Goal: Information Seeking & Learning: Learn about a topic

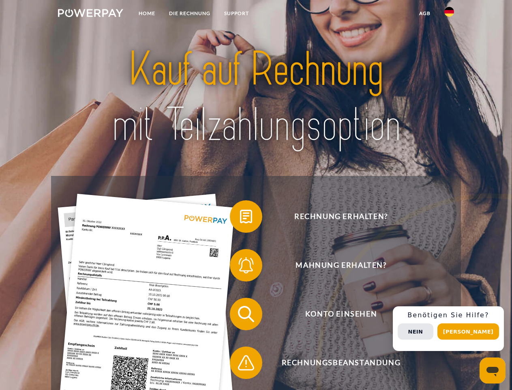
click at [90, 14] on img at bounding box center [90, 13] width 65 height 8
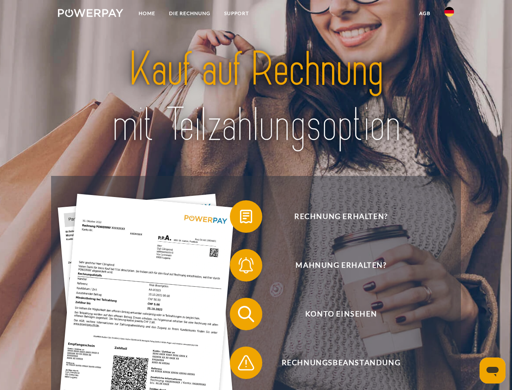
click at [450, 14] on img at bounding box center [450, 12] width 10 height 10
click at [425, 13] on link "agb" at bounding box center [425, 13] width 25 height 15
click at [240, 218] on span at bounding box center [234, 216] width 41 height 41
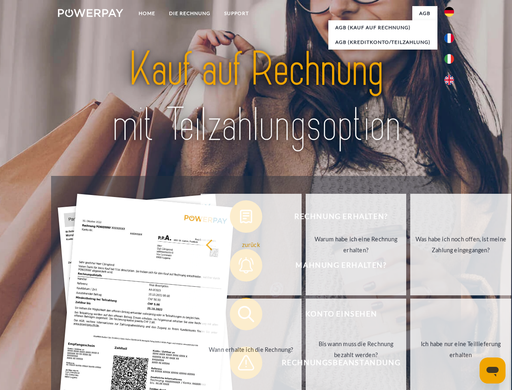
click at [240, 267] on div "Rechnung erhalten? Mahnung erhalten? Konto einsehen" at bounding box center [256, 338] width 410 height 325
click at [306, 315] on link "Bis wann muss die Rechnung bezahlt werden?" at bounding box center [356, 348] width 101 height 101
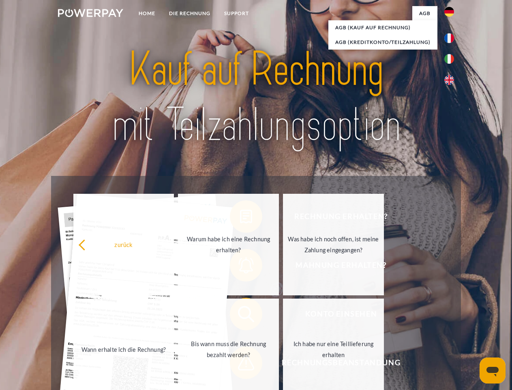
click at [240, 364] on span at bounding box center [234, 362] width 41 height 41
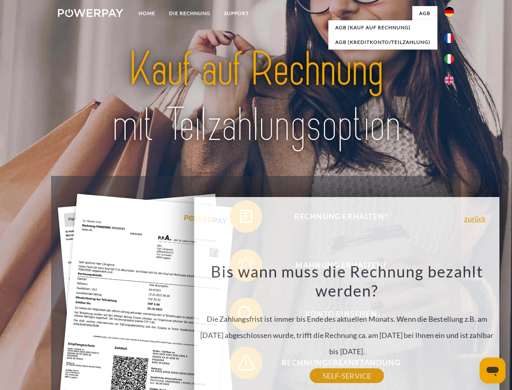
click at [452, 328] on div "Rechnung erhalten? Mahnung erhalten? Konto einsehen" at bounding box center [256, 338] width 410 height 325
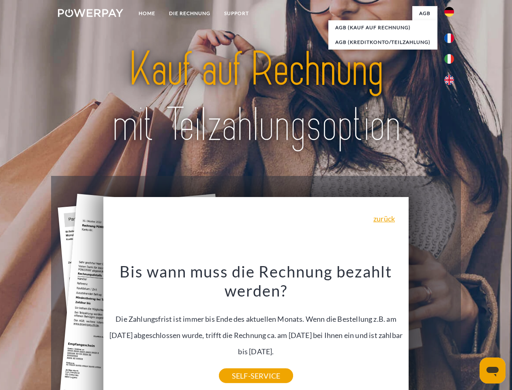
click at [432, 330] on span "Konto einsehen" at bounding box center [341, 313] width 199 height 32
click at [471, 331] on header "Home DIE RECHNUNG SUPPORT" at bounding box center [256, 280] width 512 height 560
